Goal: Find specific page/section: Find specific page/section

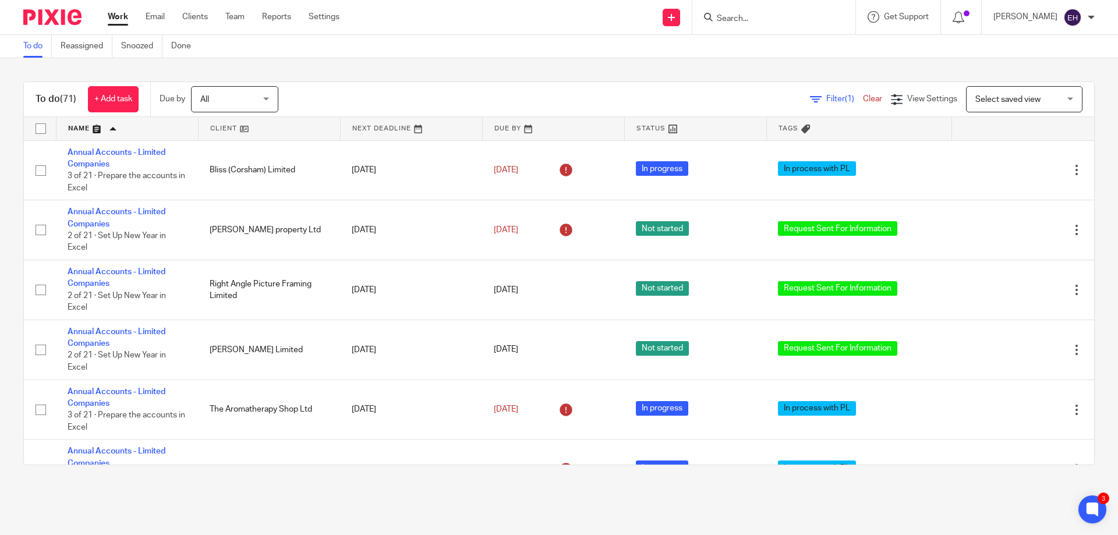
click at [802, 16] on input "Search" at bounding box center [767, 19] width 105 height 10
type input "medus"
click at [800, 51] on link at bounding box center [811, 50] width 197 height 27
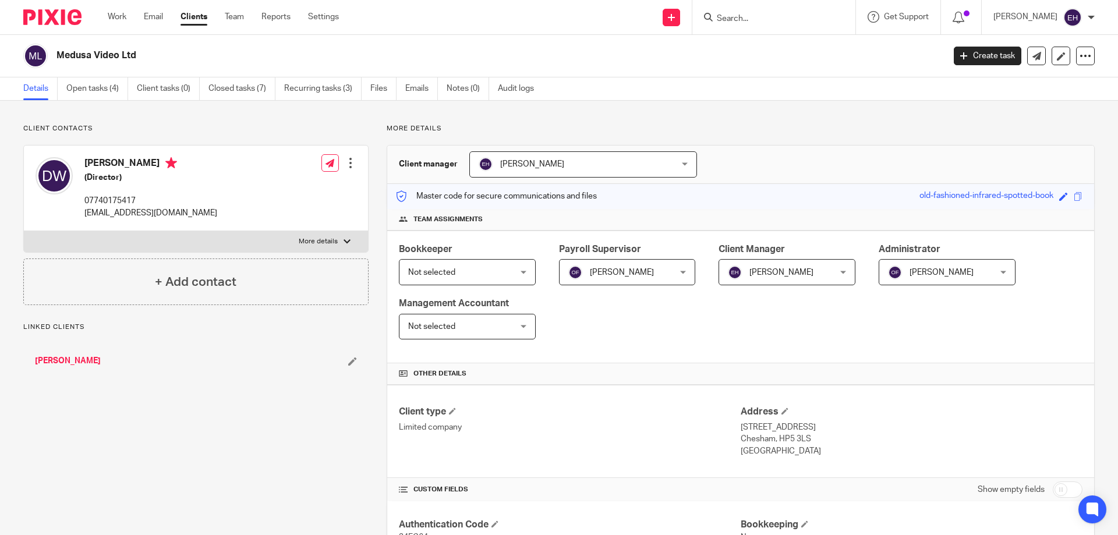
scroll to position [408, 0]
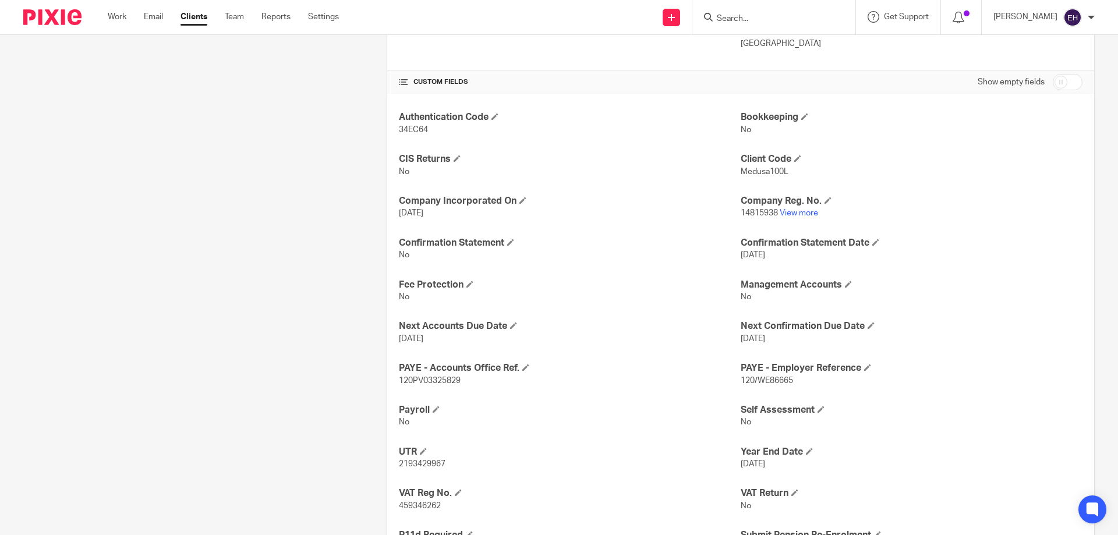
click at [807, 207] on p "14815938 View more" at bounding box center [912, 213] width 342 height 12
click at [809, 212] on link "View more" at bounding box center [799, 213] width 38 height 8
